Goal: Task Accomplishment & Management: Use online tool/utility

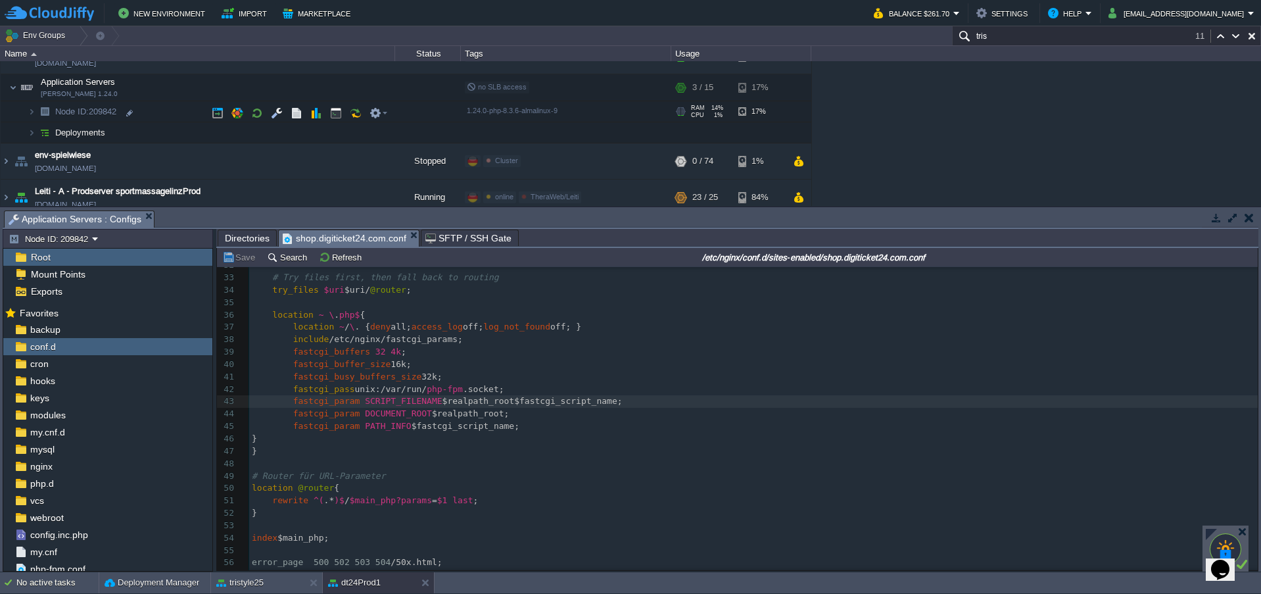
scroll to position [263, 0]
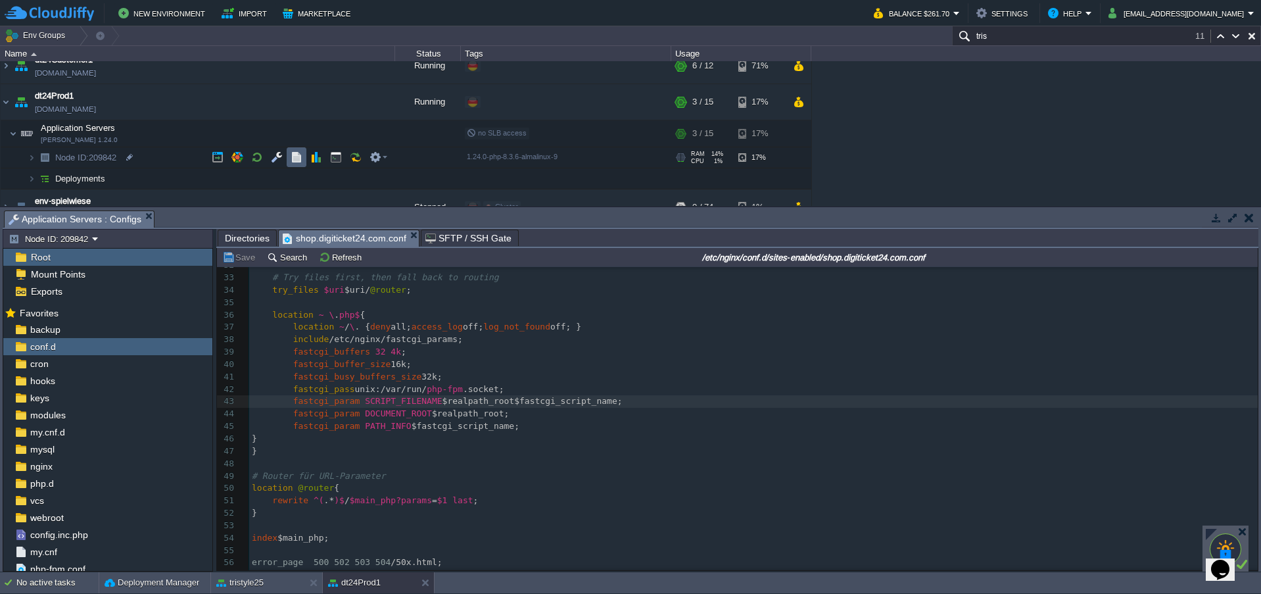
click at [296, 156] on button "button" at bounding box center [297, 157] width 12 height 12
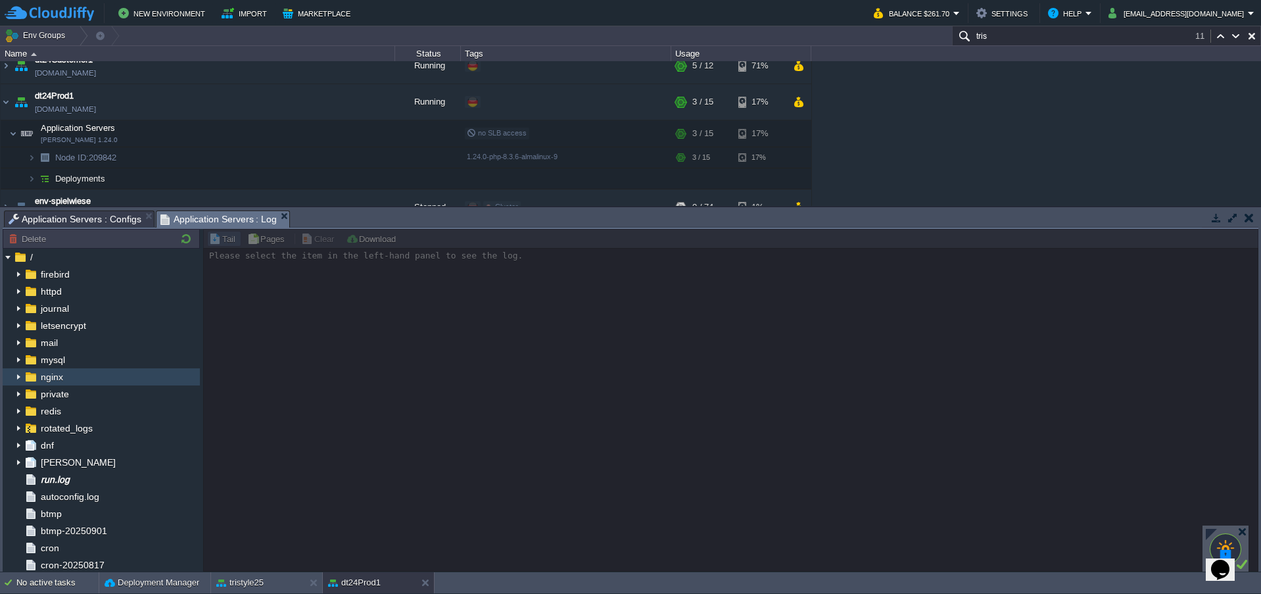
click at [48, 378] on span "nginx" at bounding box center [51, 377] width 27 height 12
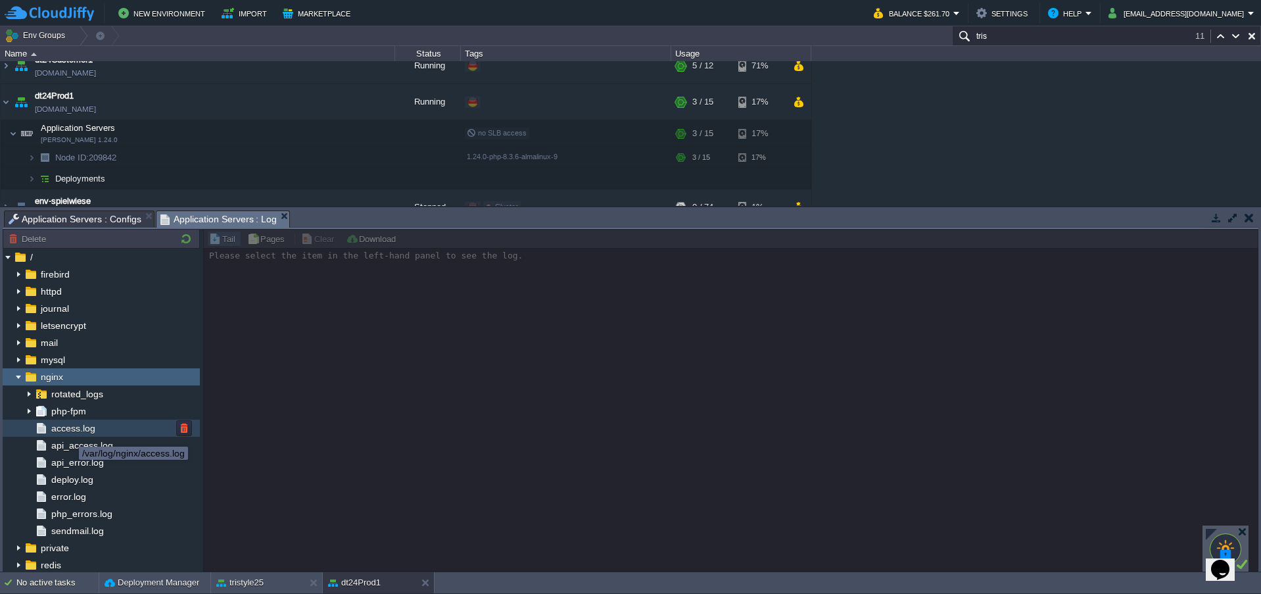
click at [69, 434] on span "access.log" at bounding box center [73, 428] width 49 height 12
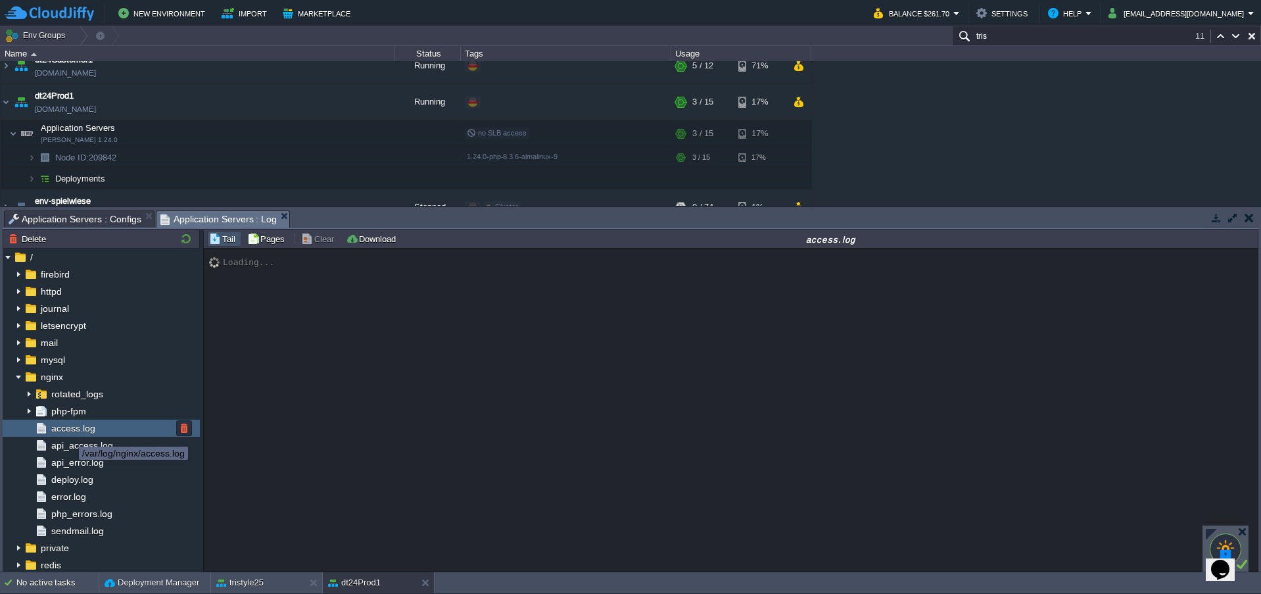
click at [69, 434] on span "access.log" at bounding box center [73, 428] width 49 height 12
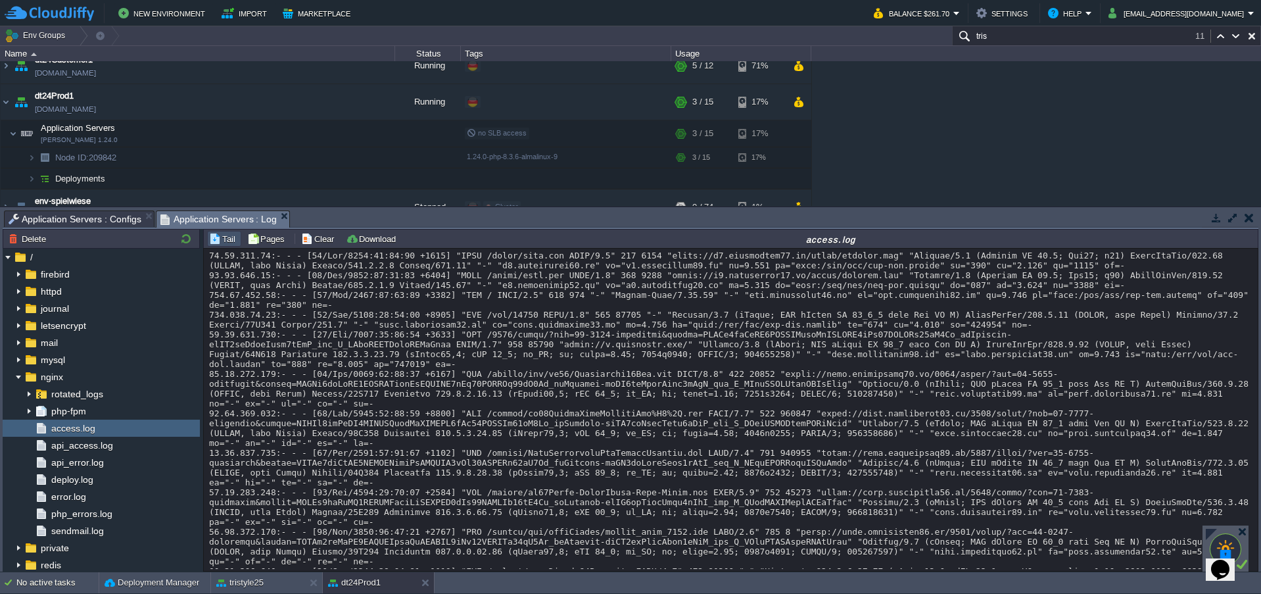
scroll to position [19416, 0]
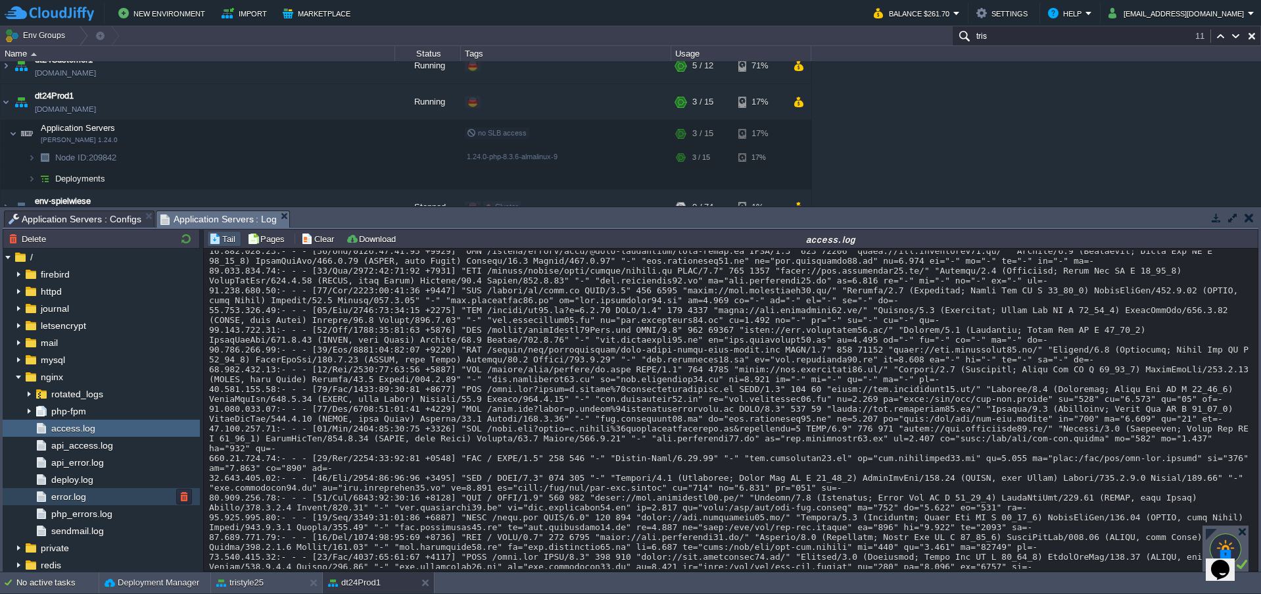
click at [61, 494] on span "error.log" at bounding box center [68, 497] width 39 height 12
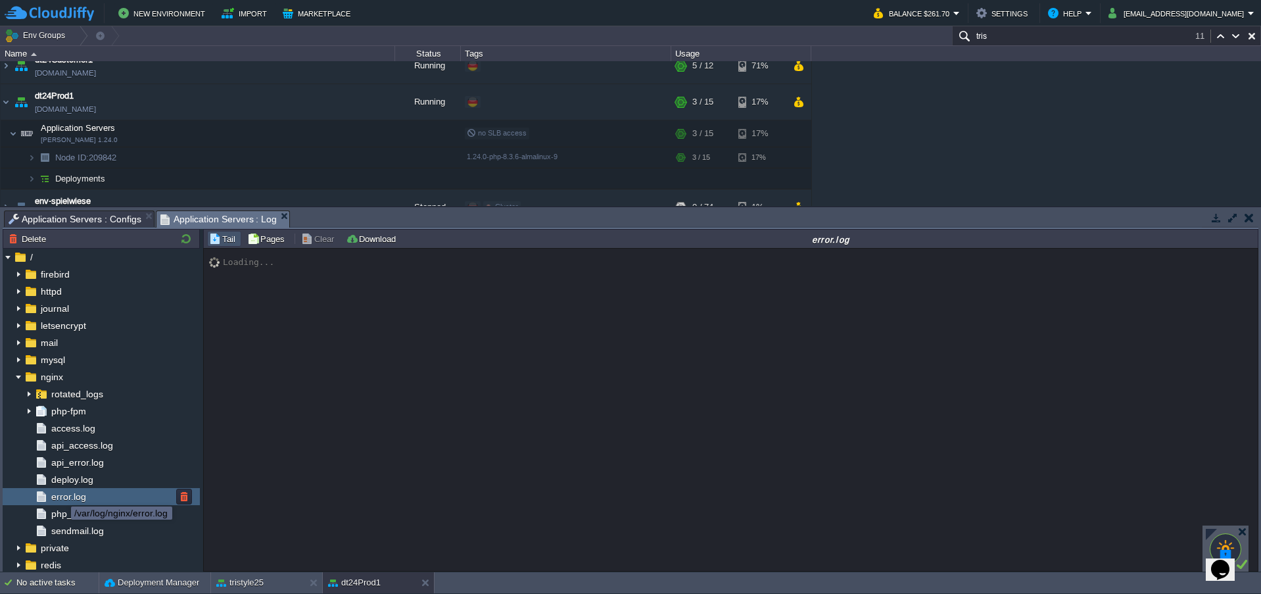
click at [61, 494] on span "error.log" at bounding box center [68, 497] width 39 height 12
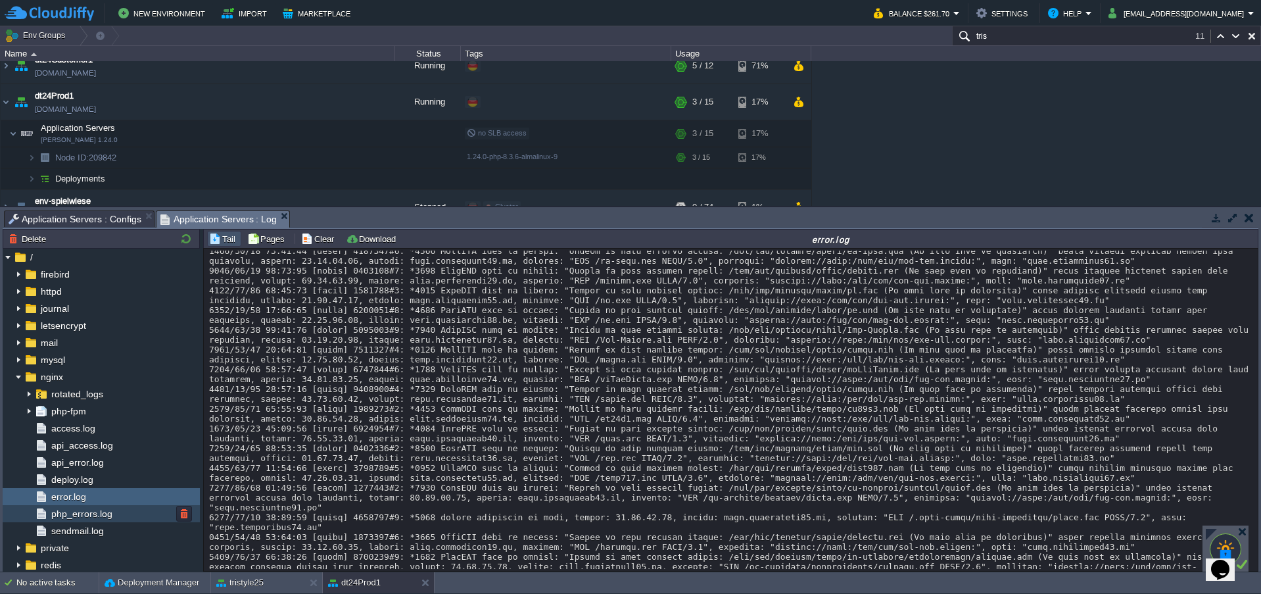
click at [59, 512] on span "php_errors.log" at bounding box center [82, 514] width 66 height 12
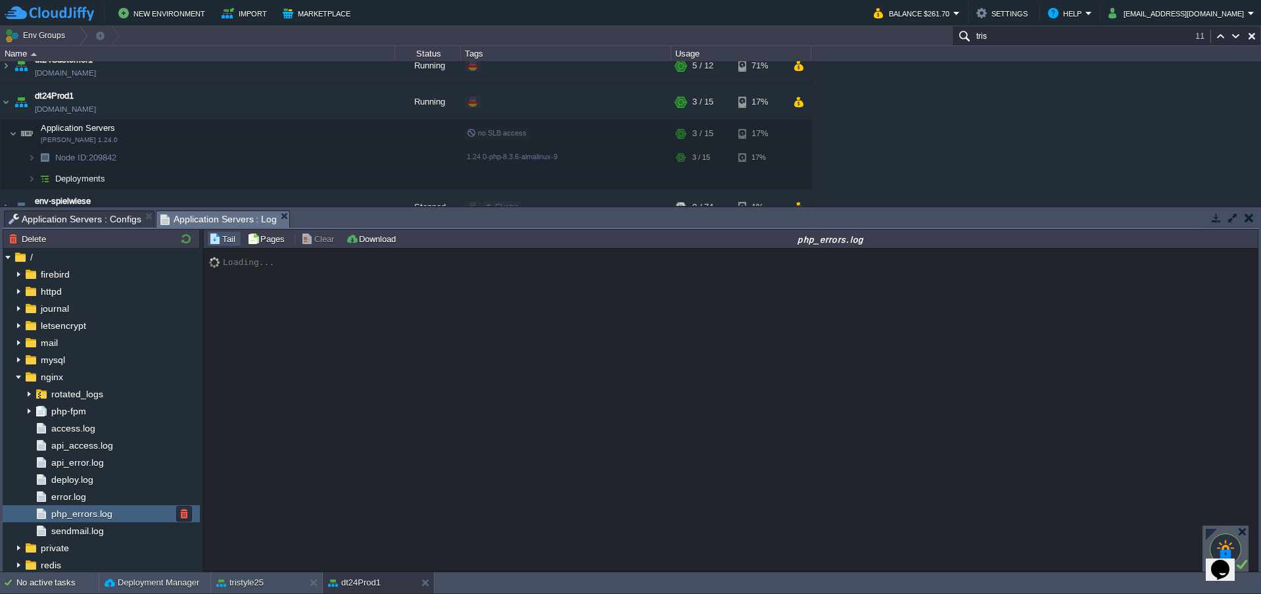
click at [59, 512] on span "php_errors.log" at bounding box center [82, 514] width 66 height 12
click at [550, 406] on div "Loading..." at bounding box center [731, 410] width 1054 height 322
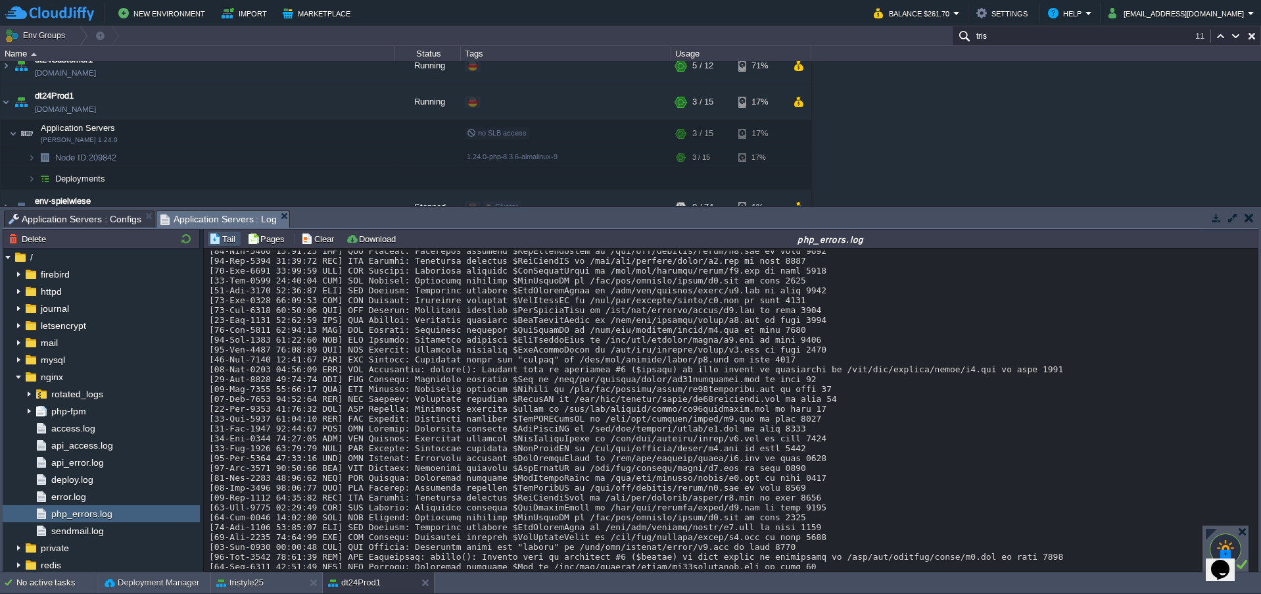
scroll to position [10657, 0]
